Goal: Information Seeking & Learning: Learn about a topic

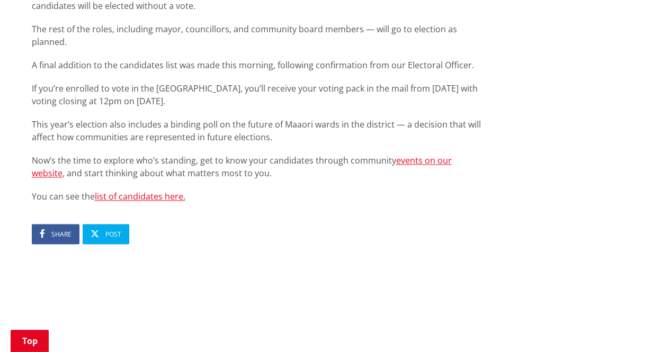
scroll to position [695, 0]
click at [171, 190] on link "list of candidates here." at bounding box center [140, 196] width 91 height 12
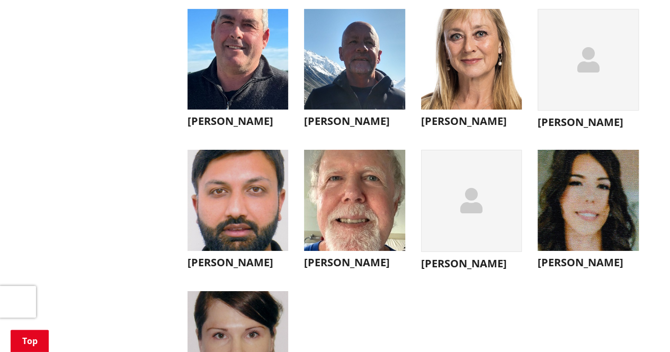
scroll to position [3802, 0]
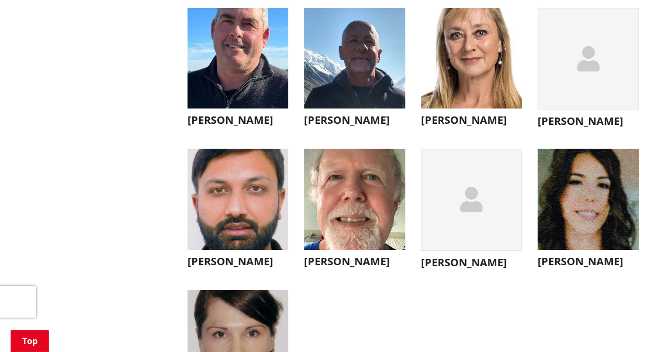
drag, startPoint x: 188, startPoint y: 146, endPoint x: 401, endPoint y: 165, distance: 213.7
click at [401, 165] on ul "Ross Wallis Ross Wallis I have had the privilege of serving one term on the Rag…" at bounding box center [412, 219] width 467 height 422
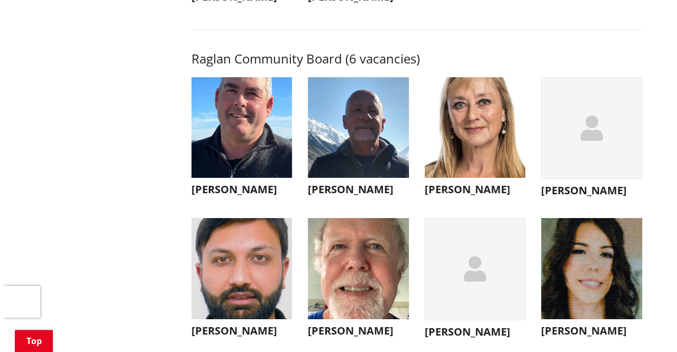
scroll to position [3735, 0]
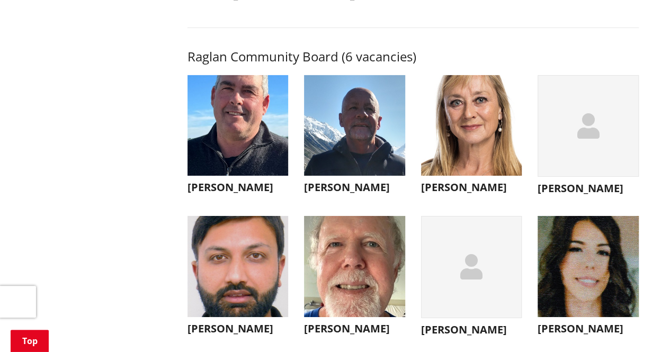
drag, startPoint x: 192, startPoint y: 209, endPoint x: 234, endPoint y: 212, distance: 43.0
click at [234, 194] on h3 "Ross Wallis" at bounding box center [237, 187] width 101 height 13
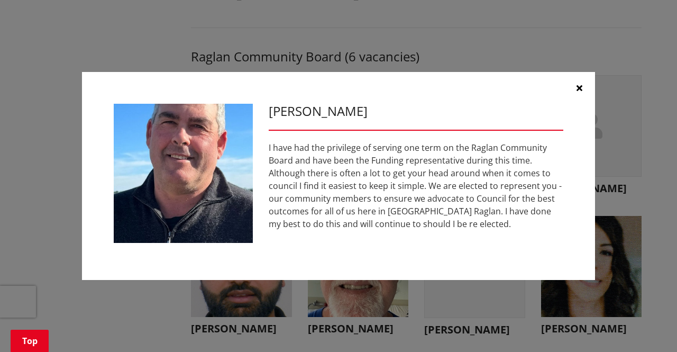
click at [581, 86] on icon "button" at bounding box center [580, 88] width 6 height 8
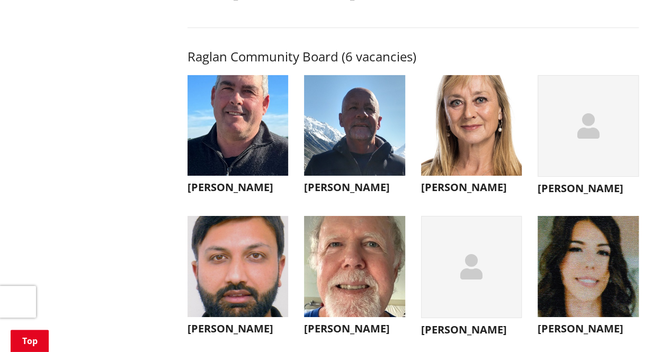
click at [346, 194] on h3 "Nick Pearce" at bounding box center [354, 187] width 101 height 13
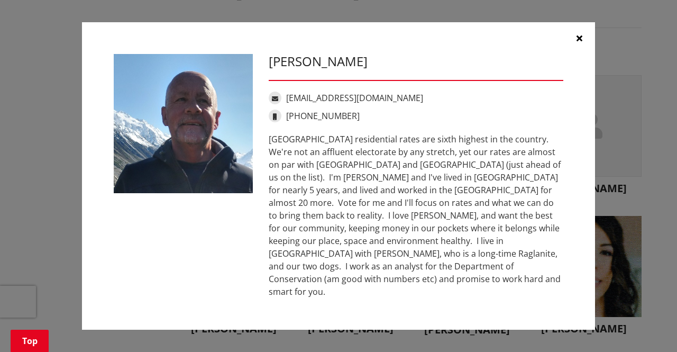
click at [583, 45] on button "button" at bounding box center [580, 38] width 32 height 32
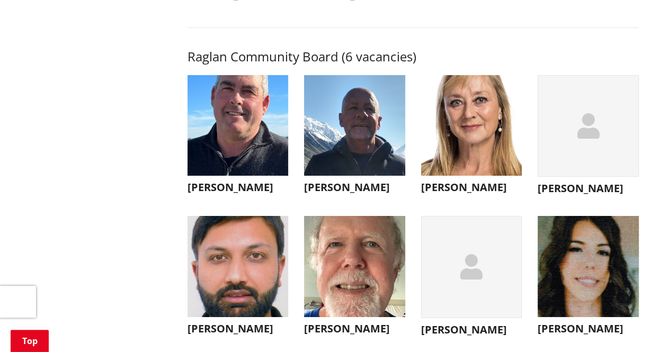
click at [466, 194] on h3 "Nicola Laboyrie" at bounding box center [471, 187] width 101 height 13
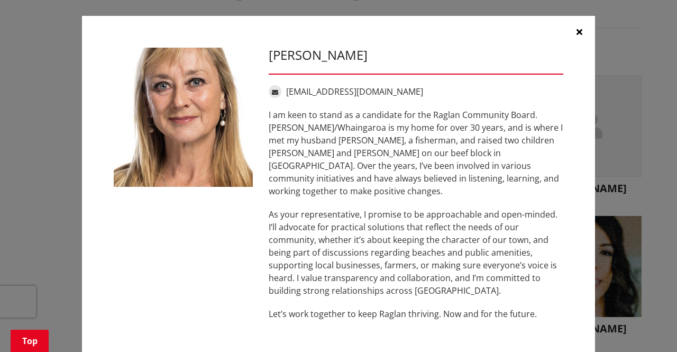
click at [578, 30] on icon "button" at bounding box center [580, 32] width 6 height 8
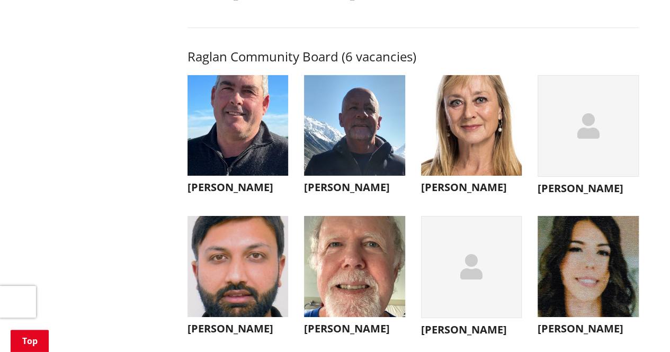
click at [563, 195] on h3 "Dennis Amoore" at bounding box center [587, 188] width 101 height 13
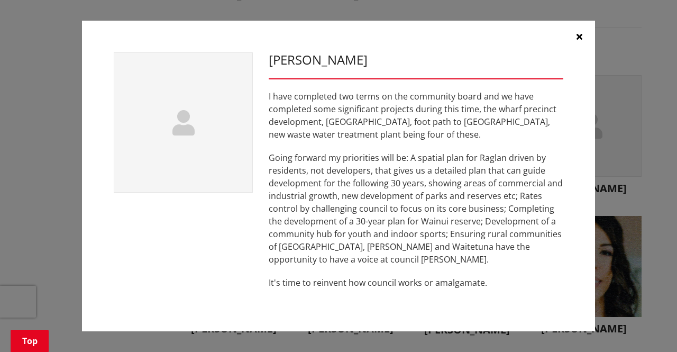
click at [579, 38] on icon "button" at bounding box center [580, 36] width 6 height 8
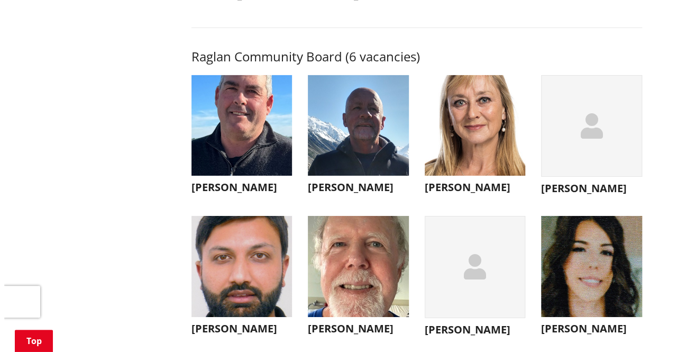
scroll to position [3888, 0]
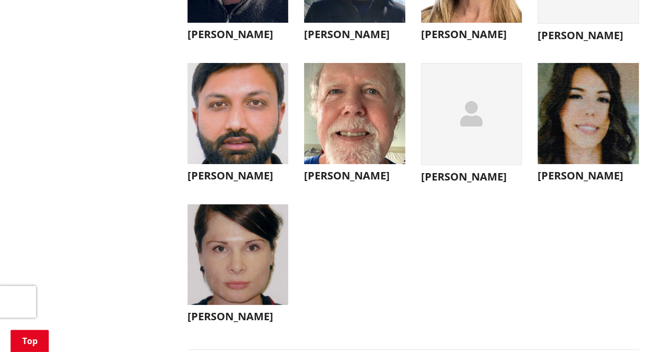
click at [254, 151] on img "button" at bounding box center [237, 113] width 101 height 101
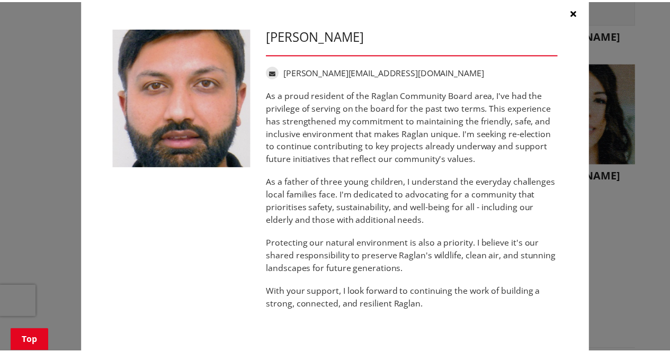
scroll to position [23, 0]
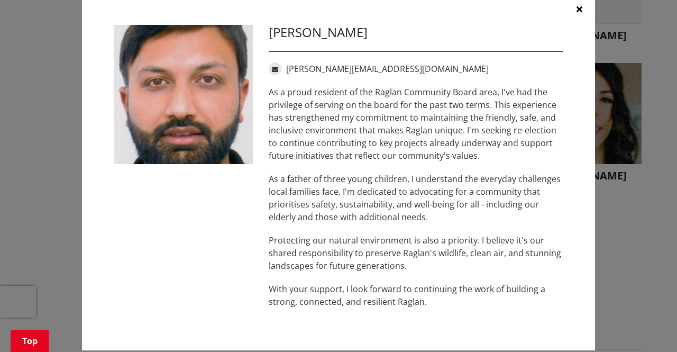
click at [577, 7] on icon "button" at bounding box center [580, 9] width 6 height 8
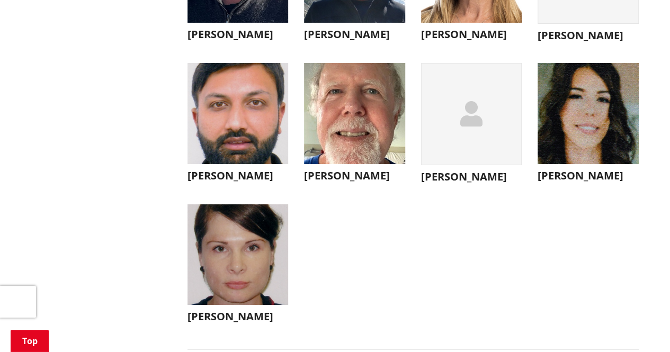
click at [349, 182] on h3 "Peter Hampton" at bounding box center [354, 175] width 101 height 13
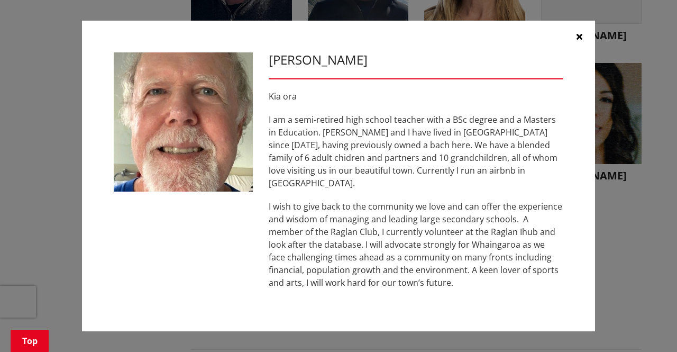
click at [577, 41] on icon "button" at bounding box center [580, 36] width 6 height 8
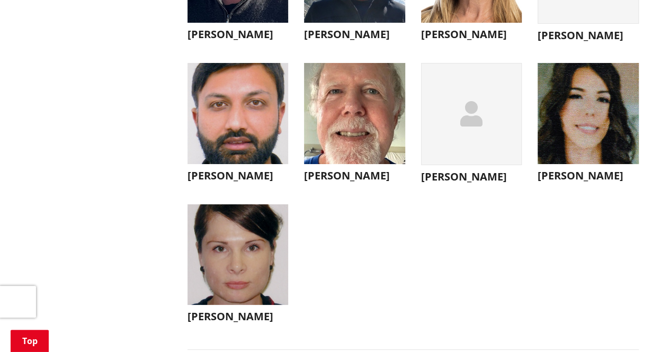
click at [466, 183] on h3 "Chris Rayner" at bounding box center [471, 176] width 101 height 13
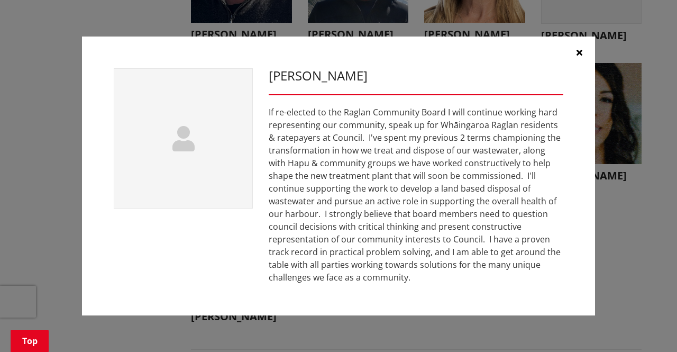
click at [579, 52] on icon "button" at bounding box center [580, 52] width 6 height 8
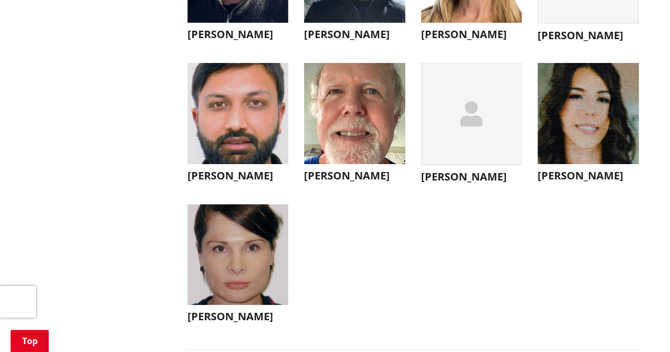
click at [570, 161] on img "button" at bounding box center [587, 113] width 101 height 101
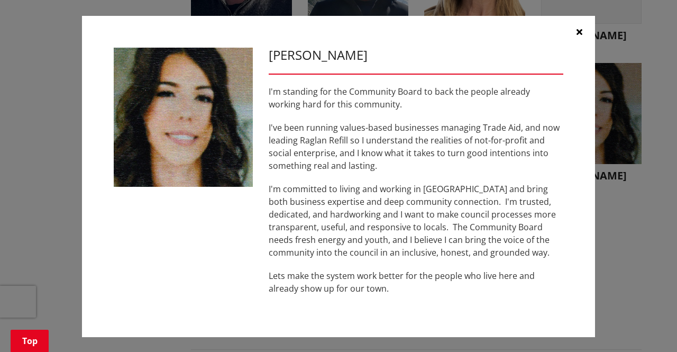
click at [580, 36] on button "button" at bounding box center [580, 32] width 32 height 32
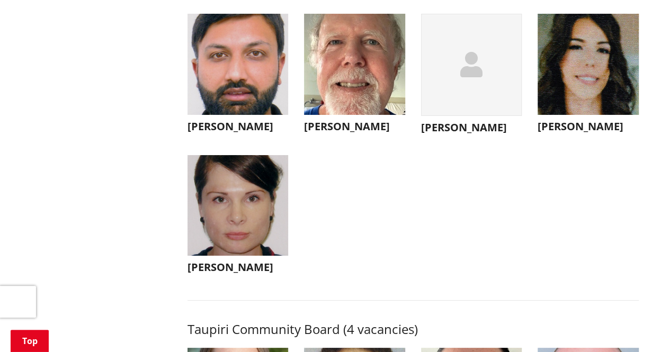
scroll to position [3948, 0]
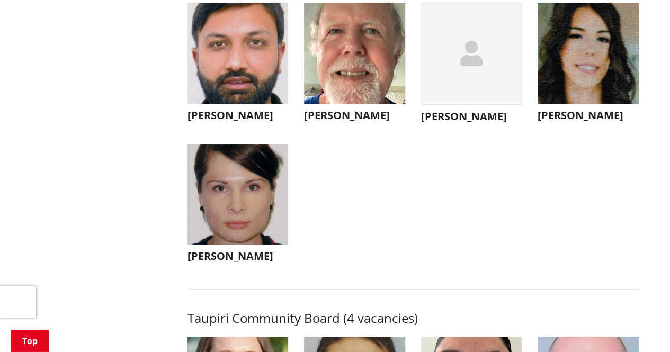
click at [225, 263] on h3 "Jasmine Hunter" at bounding box center [237, 256] width 101 height 13
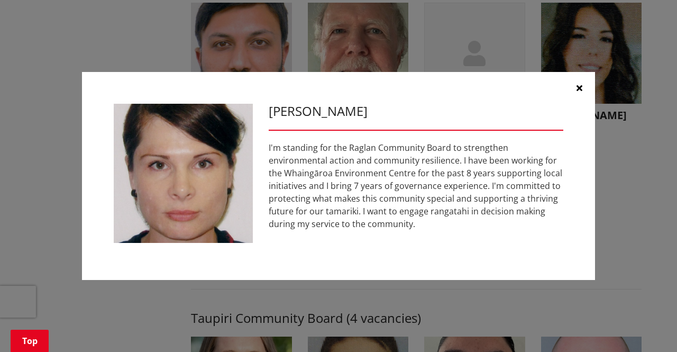
click at [580, 86] on icon "button" at bounding box center [580, 88] width 6 height 8
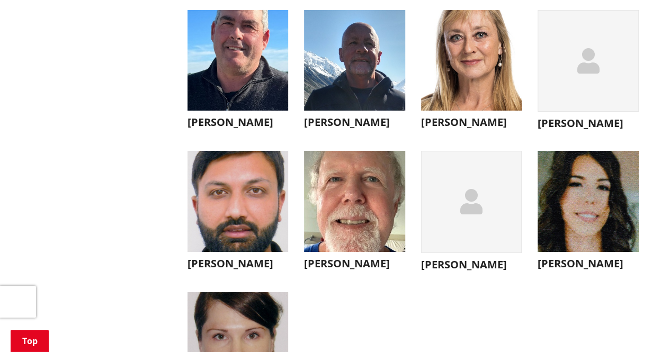
scroll to position [3805, 0]
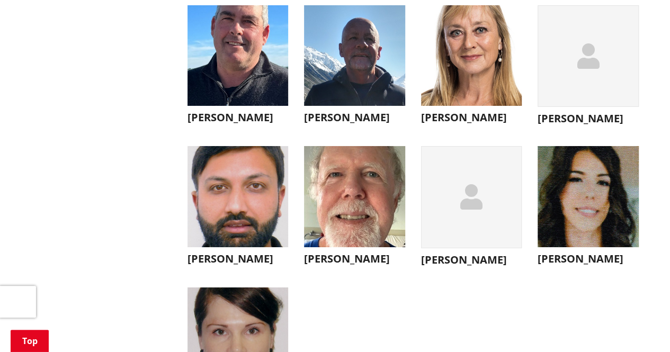
click at [454, 248] on div "button" at bounding box center [471, 197] width 101 height 102
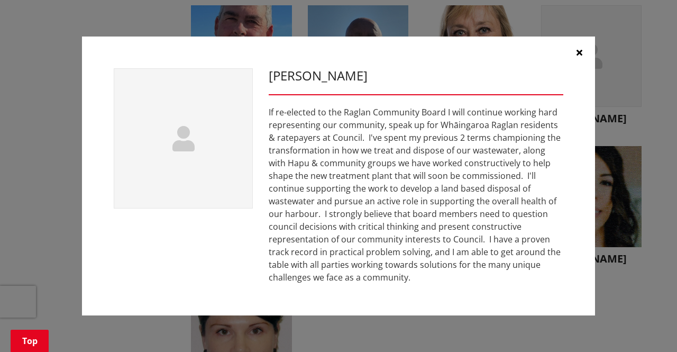
click at [582, 48] on icon "button" at bounding box center [580, 52] width 6 height 8
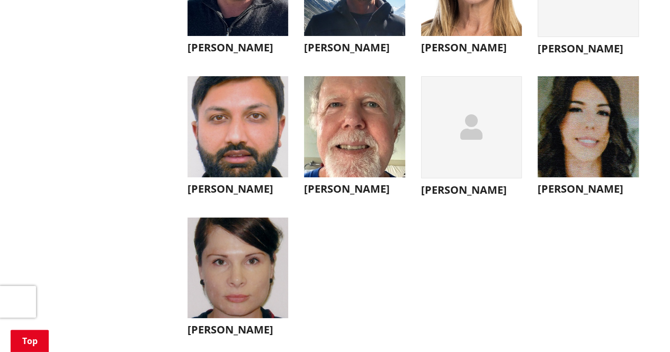
scroll to position [3869, 0]
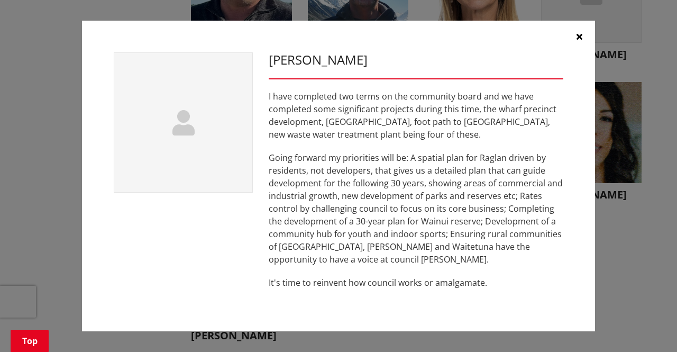
click at [584, 40] on button "button" at bounding box center [580, 37] width 32 height 32
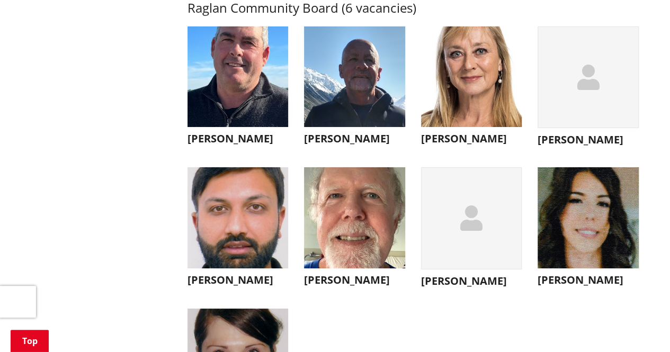
scroll to position [3783, 0]
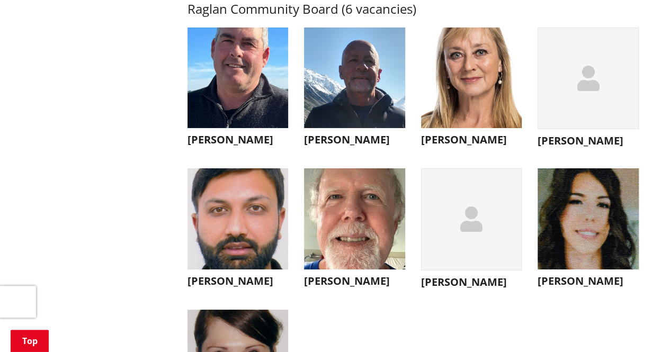
click at [240, 129] on img "button" at bounding box center [237, 78] width 101 height 101
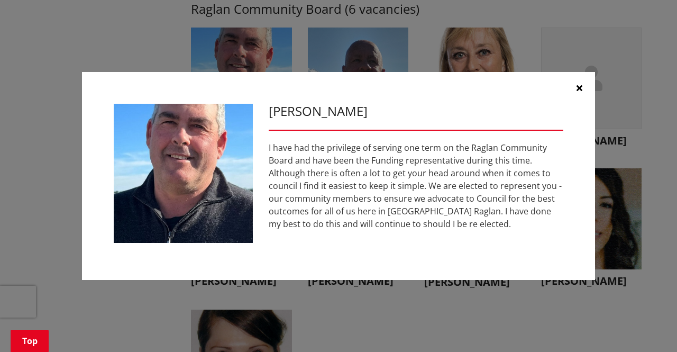
click at [583, 89] on button "button" at bounding box center [580, 88] width 32 height 32
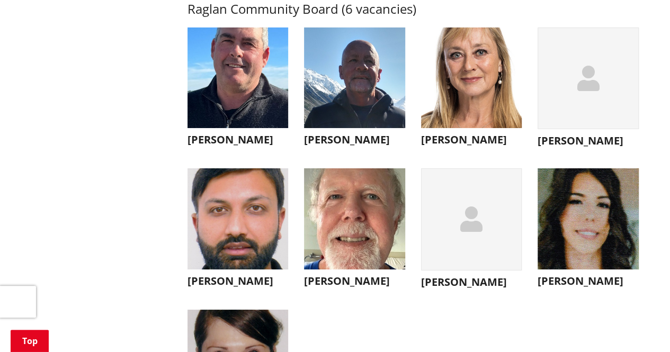
click at [599, 220] on img "button" at bounding box center [587, 218] width 101 height 101
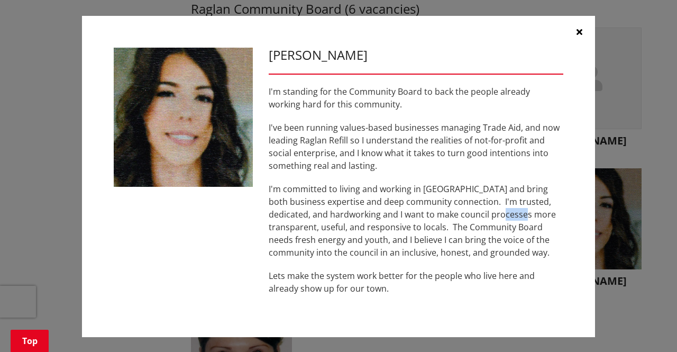
click at [599, 220] on div "Eloise Deller I'm standing for the Community Board to back the people already w…" at bounding box center [338, 176] width 635 height 353
click at [579, 30] on button "button" at bounding box center [580, 32] width 32 height 32
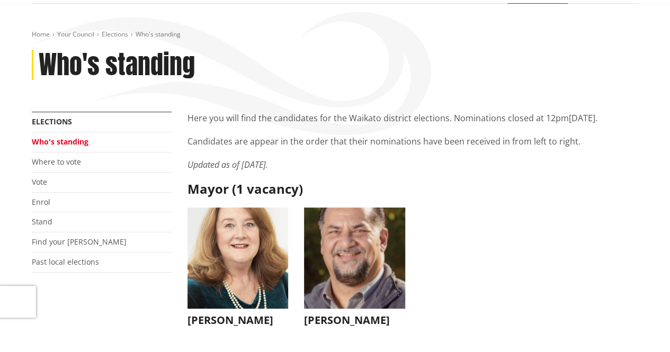
scroll to position [0, 0]
